Goal: Entertainment & Leisure: Consume media (video, audio)

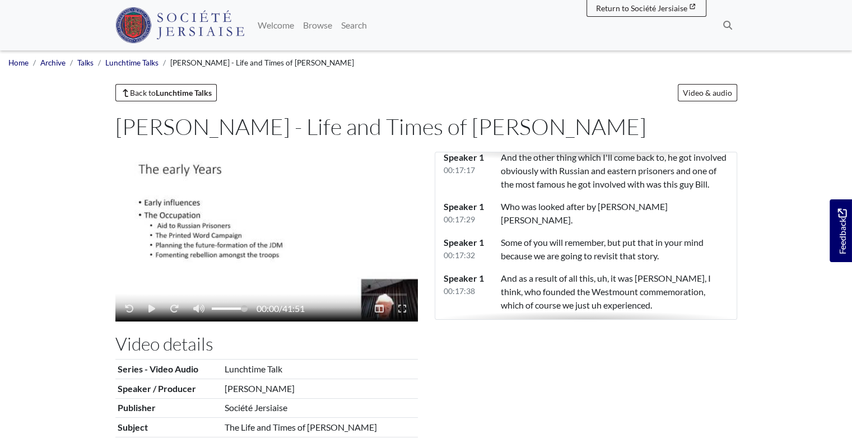
scroll to position [4968, 0]
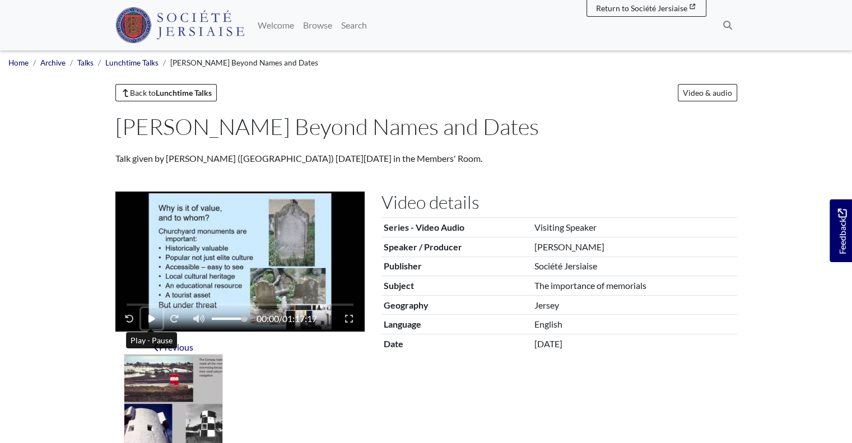
click at [155, 320] on button "Play - Pause" at bounding box center [151, 318] width 21 height 21
click at [153, 312] on button "Play - Pause" at bounding box center [151, 318] width 21 height 21
click at [178, 317] on button "Fast-forward 10 seconds" at bounding box center [173, 318] width 24 height 21
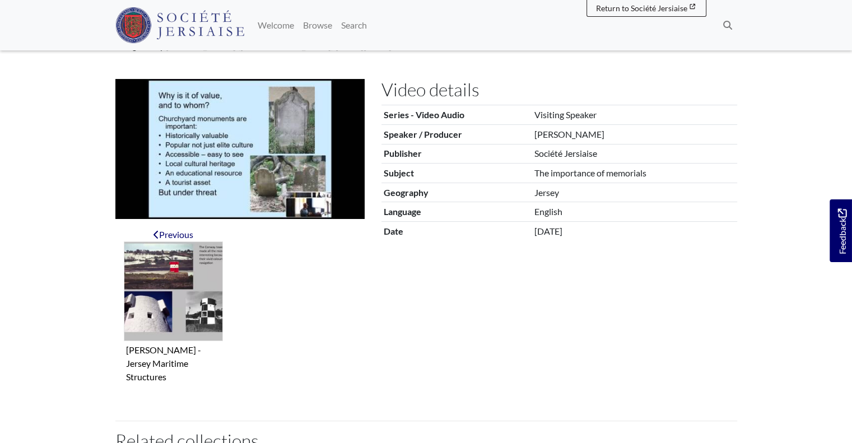
scroll to position [134, 0]
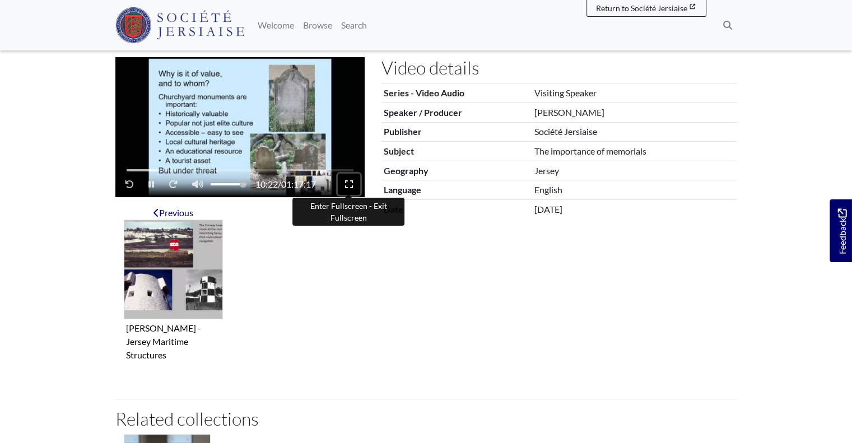
click at [343, 179] on button "Enter Fullscreen - Exit Fullscreen" at bounding box center [349, 184] width 22 height 21
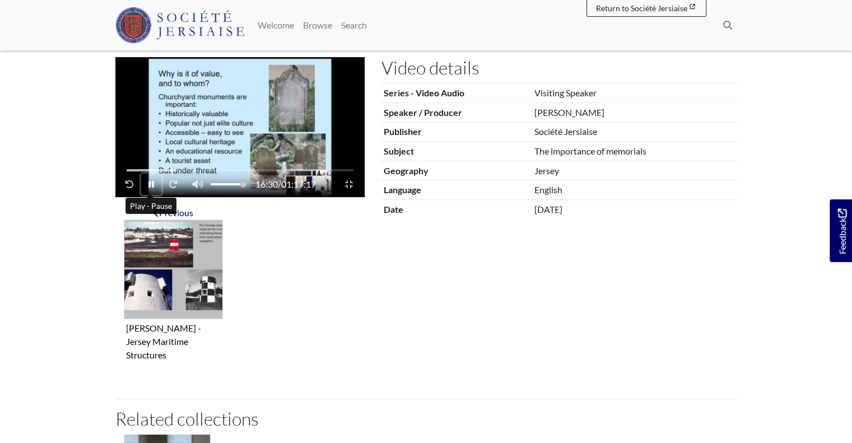
click at [148, 187] on icon "Play - Pause" at bounding box center [151, 184] width 6 height 7
click at [148, 184] on icon "Play - Pause" at bounding box center [151, 184] width 7 height 8
click at [222, 190] on span "Video player" at bounding box center [216, 184] width 62 height 21
click at [149, 187] on icon "Play - Pause" at bounding box center [151, 184] width 6 height 7
click at [152, 182] on icon "Play - Pause" at bounding box center [151, 184] width 7 height 9
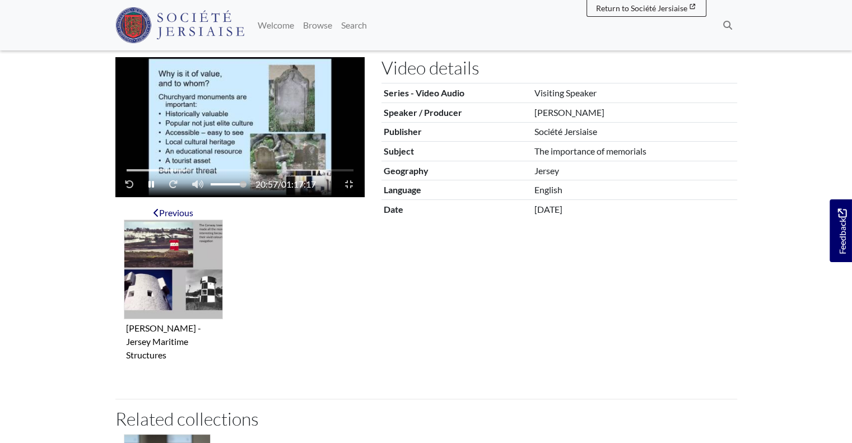
drag, startPoint x: 238, startPoint y: 182, endPoint x: 248, endPoint y: 183, distance: 9.6
click at [248, 183] on div "20:57 / 01:17:17" at bounding box center [217, 184] width 198 height 21
click at [351, 184] on icon "Enter Fullscreen - Exit Fullscreen" at bounding box center [349, 184] width 8 height 9
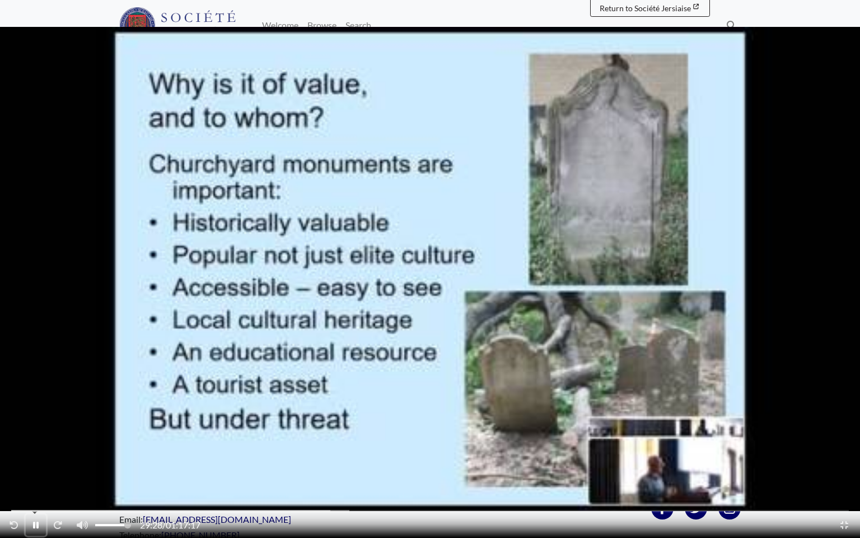
click at [34, 443] on icon "Play - Pause" at bounding box center [36, 525] width 6 height 7
click at [26, 443] on button "Play - Pause" at bounding box center [36, 524] width 21 height 21
click at [26, 443] on button "Play - Pause" at bounding box center [36, 524] width 20 height 21
click at [26, 443] on button "Play - Pause" at bounding box center [36, 524] width 21 height 21
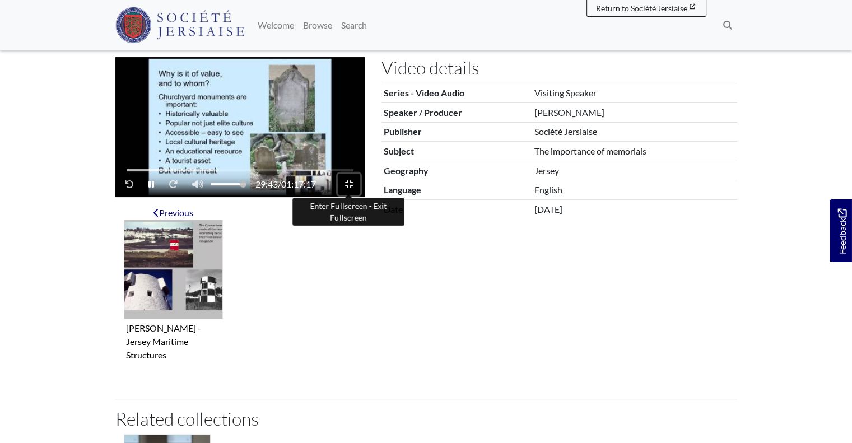
click at [343, 185] on button "Enter Fullscreen - Exit Fullscreen" at bounding box center [349, 184] width 22 height 21
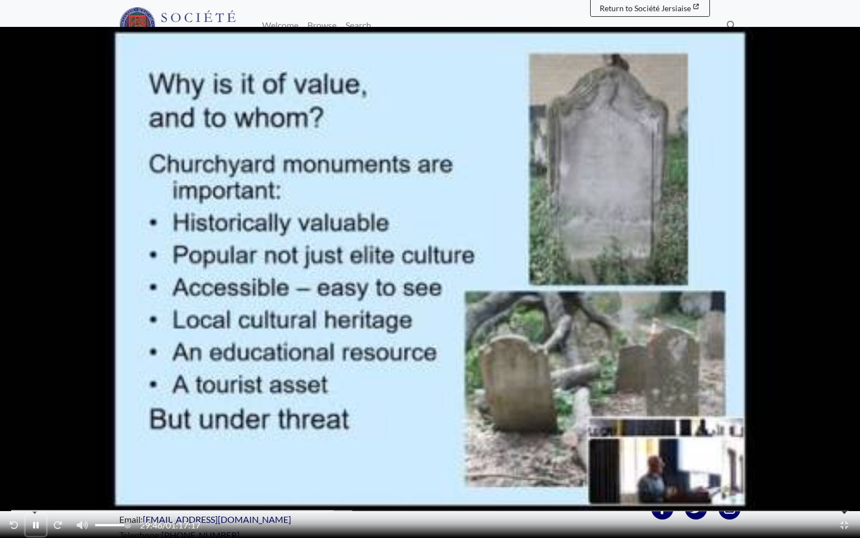
click at [36, 443] on icon "Play - Pause" at bounding box center [36, 525] width 6 height 7
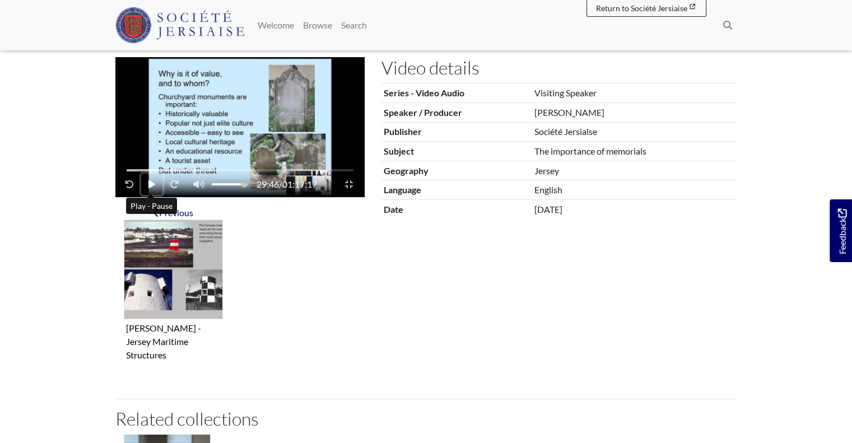
click at [145, 188] on button "Play - Pause" at bounding box center [151, 184] width 21 height 21
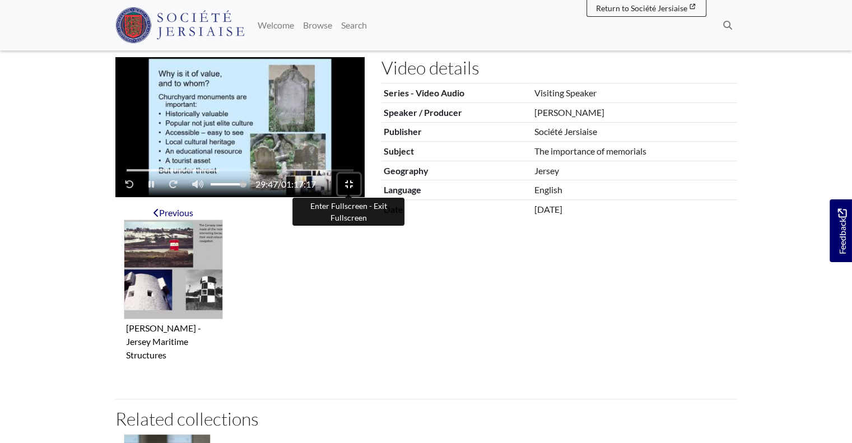
click at [352, 183] on icon "Enter Fullscreen - Exit Fullscreen" at bounding box center [349, 184] width 8 height 8
click at [347, 182] on icon "Enter Fullscreen - Exit Fullscreen" at bounding box center [349, 184] width 8 height 9
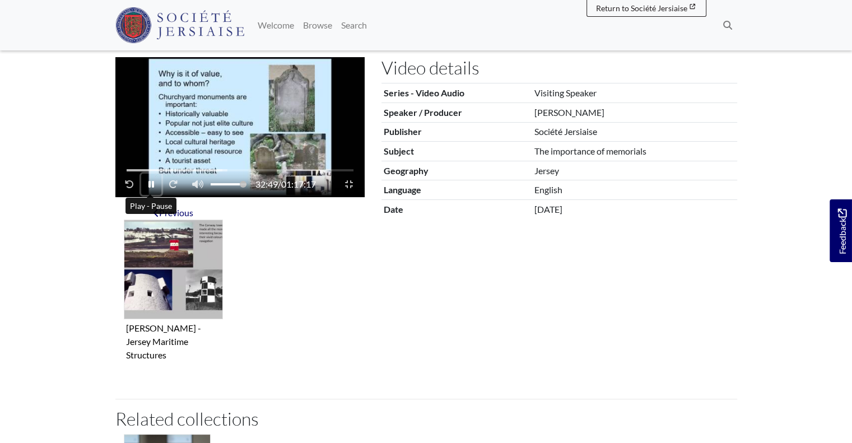
click at [148, 187] on icon "Play - Pause" at bounding box center [151, 184] width 6 height 7
click at [151, 183] on icon "Play - Pause" at bounding box center [151, 184] width 7 height 8
click at [148, 188] on icon "Play - Pause" at bounding box center [151, 184] width 6 height 7
click at [350, 187] on icon "Enter Fullscreen - Exit Fullscreen" at bounding box center [349, 184] width 8 height 9
click at [153, 187] on icon "Play - Pause" at bounding box center [151, 184] width 7 height 9
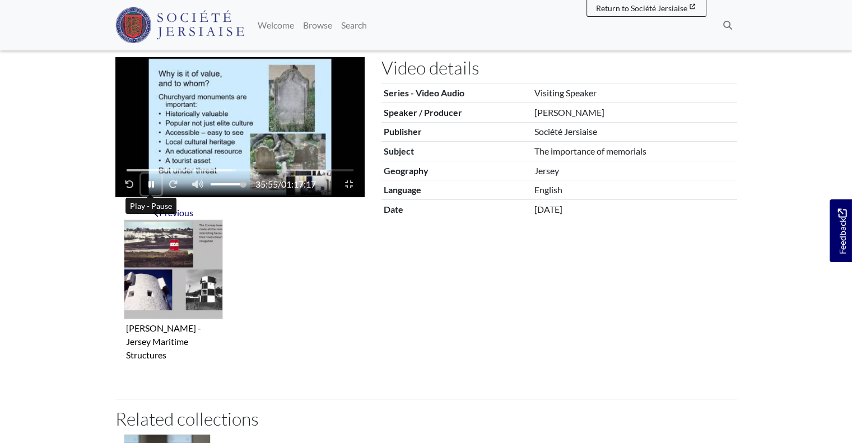
click at [150, 181] on icon "Play - Pause" at bounding box center [151, 184] width 6 height 9
click at [146, 184] on button "Play - Pause" at bounding box center [151, 184] width 21 height 21
click at [151, 185] on icon "Play - Pause" at bounding box center [151, 184] width 6 height 7
click at [153, 178] on button "Play - Pause" at bounding box center [151, 184] width 21 height 21
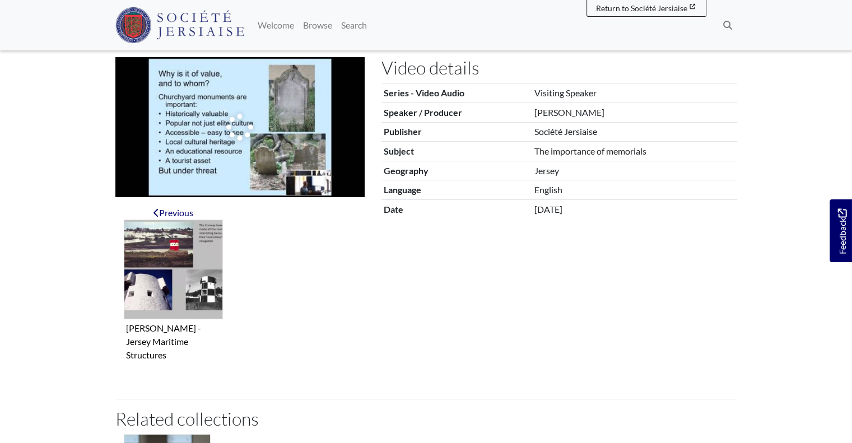
click at [178, 171] on div "Video player" at bounding box center [239, 127] width 249 height 140
click at [220, 159] on div "Video player" at bounding box center [239, 127] width 249 height 140
click at [354, 188] on div "Video player" at bounding box center [239, 127] width 249 height 140
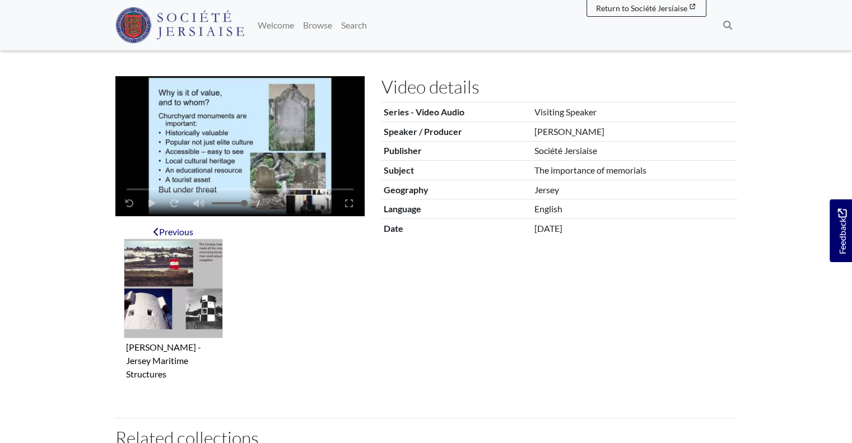
scroll to position [134, 0]
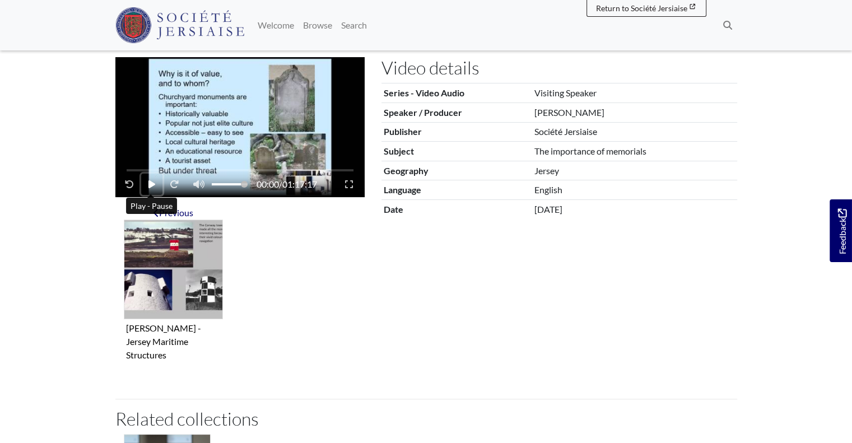
click at [148, 183] on icon "Play - Pause" at bounding box center [151, 184] width 7 height 8
click at [198, 167] on div "00:01 / 01:17:17" at bounding box center [239, 169] width 249 height 55
click at [188, 167] on div "00:03 / 01:17:17" at bounding box center [239, 169] width 249 height 55
click at [186, 169] on div "Video player" at bounding box center [240, 170] width 227 height 2
click at [226, 170] on div "Video player" at bounding box center [240, 170] width 227 height 2
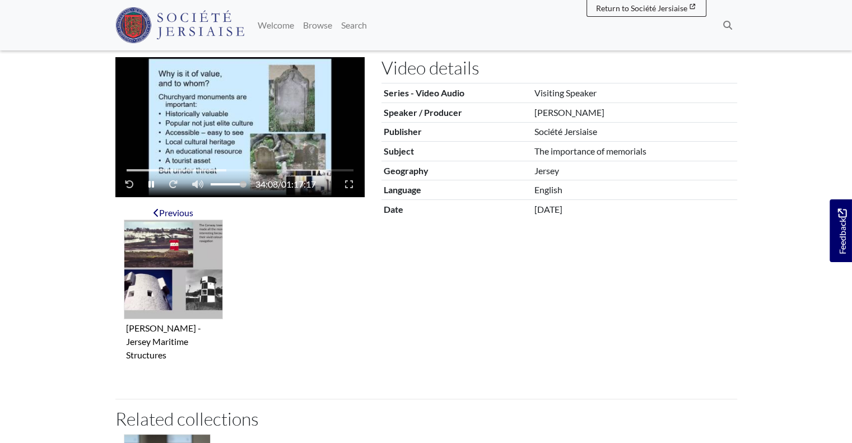
click at [236, 169] on div "34:08 / 01:17:17" at bounding box center [239, 169] width 249 height 55
click at [232, 169] on div "Video player" at bounding box center [240, 170] width 227 height 2
click at [147, 190] on button "Play - Pause" at bounding box center [151, 184] width 20 height 21
click at [151, 183] on icon "Play - Pause" at bounding box center [151, 184] width 7 height 8
click at [234, 170] on div "Video player" at bounding box center [182, 170] width 110 height 2
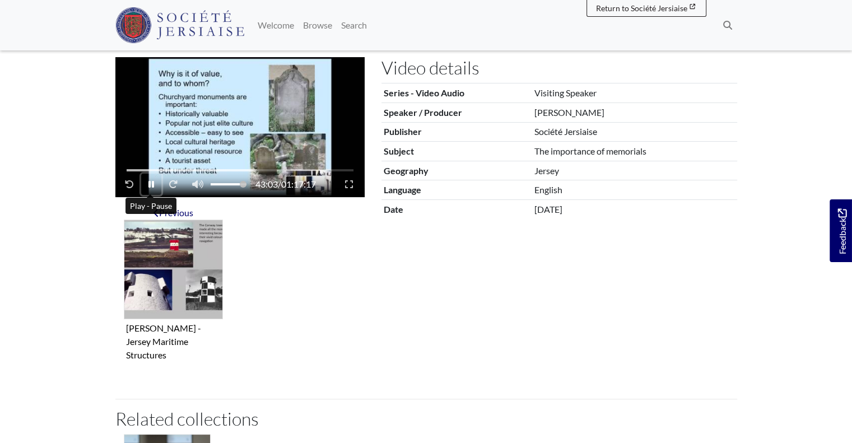
click at [152, 184] on icon "Play - Pause" at bounding box center [151, 184] width 6 height 7
click at [148, 188] on icon "Play - Pause" at bounding box center [151, 184] width 7 height 8
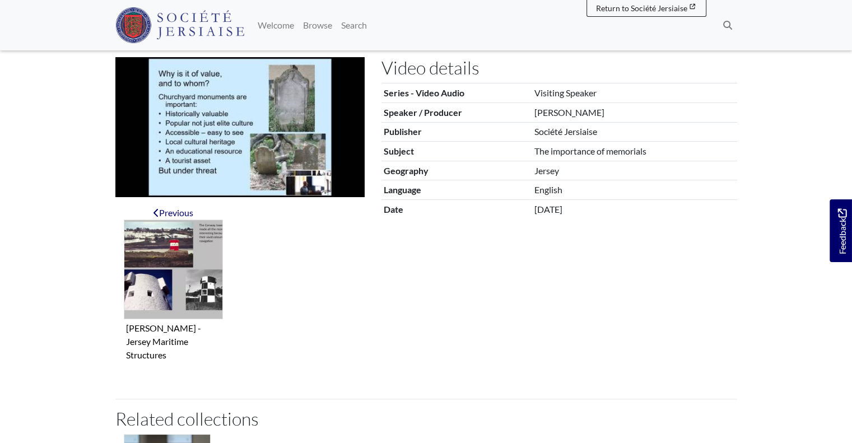
click at [398, 275] on section "Video details Series - Video Audio Visiting Speaker Speaker / Producer [PERSON_…" at bounding box center [559, 221] width 373 height 328
click at [345, 279] on div at bounding box center [306, 293] width 133 height 175
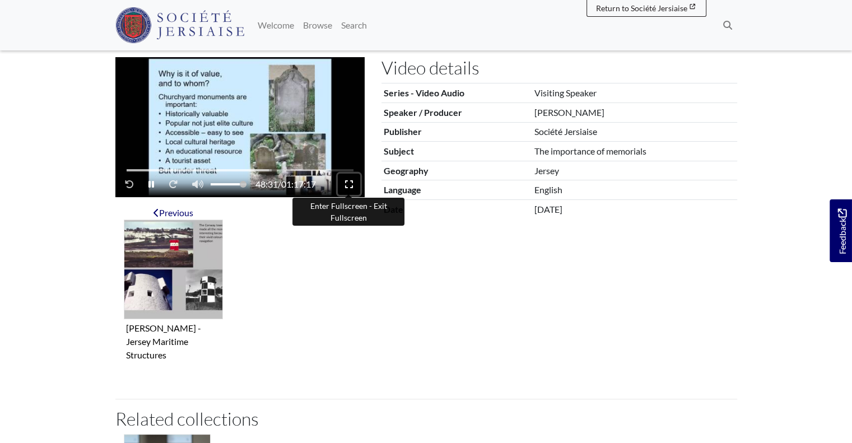
click at [351, 189] on icon "Enter Fullscreen - Exit Fullscreen" at bounding box center [349, 184] width 8 height 9
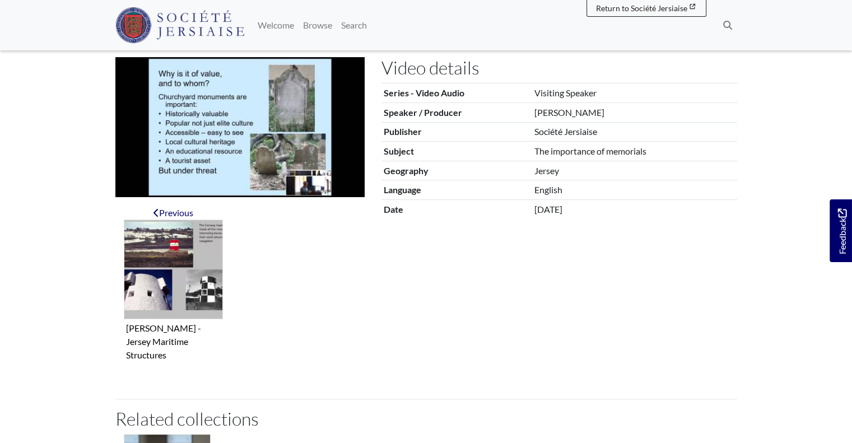
click at [313, 229] on div at bounding box center [306, 293] width 133 height 175
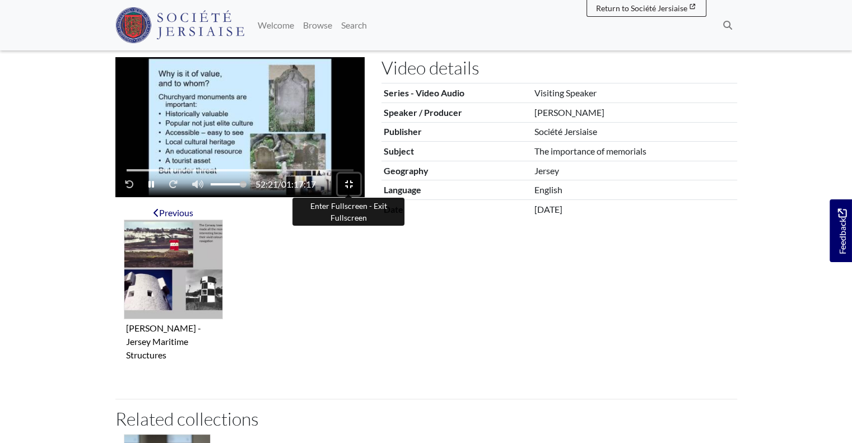
click at [345, 179] on button "Enter Fullscreen - Exit Fullscreen" at bounding box center [349, 184] width 22 height 21
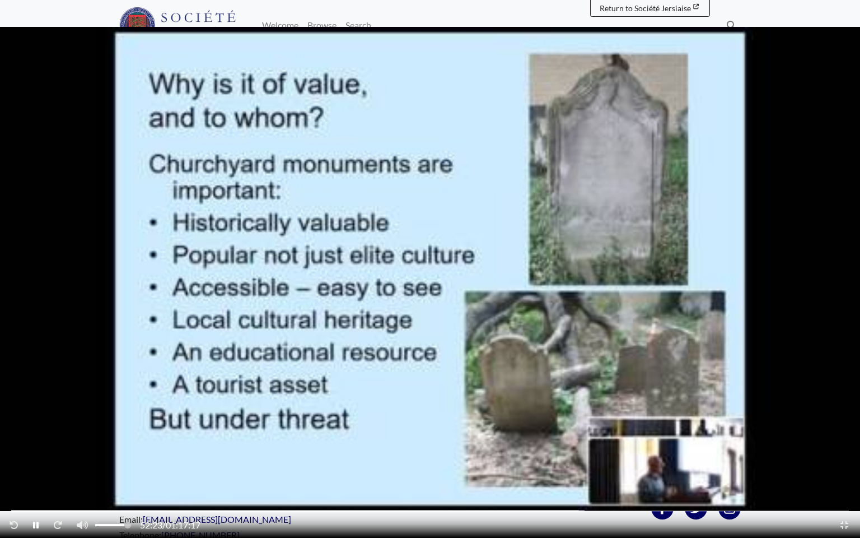
click at [348, 443] on div "52:23 / 01:17:17" at bounding box center [430, 510] width 860 height 55
click at [350, 443] on div "Video player" at bounding box center [295, 511] width 568 height 2
